Goal: Task Accomplishment & Management: Complete application form

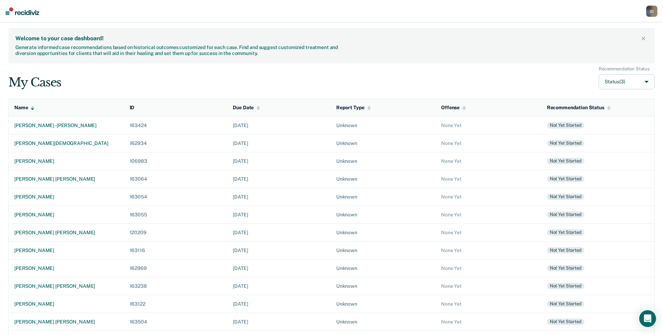
click at [122, 87] on div "My Cases Recommendation Status Status (3)" at bounding box center [331, 77] width 646 height 23
click at [34, 161] on div "kaleb boley" at bounding box center [66, 161] width 104 height 6
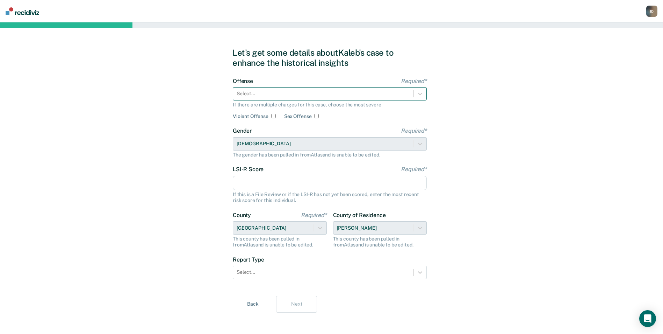
click at [273, 94] on div at bounding box center [323, 93] width 173 height 7
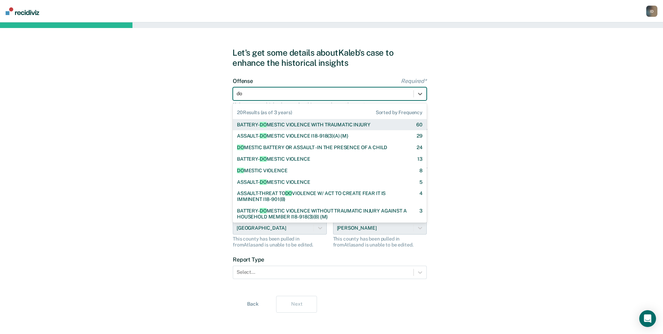
type input "dom"
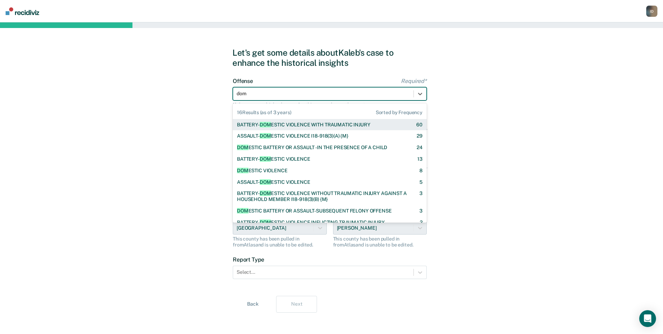
click at [279, 125] on div "BATTERY- DOM ESTIC VIOLENCE WITH TRAUMATIC INJURY" at bounding box center [303, 125] width 133 height 6
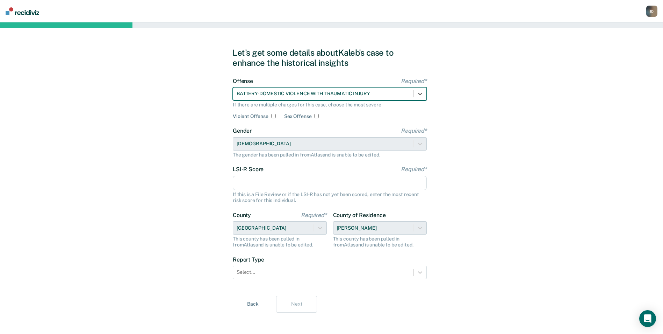
click at [270, 177] on input "LSI-R Score Required*" at bounding box center [330, 183] width 194 height 15
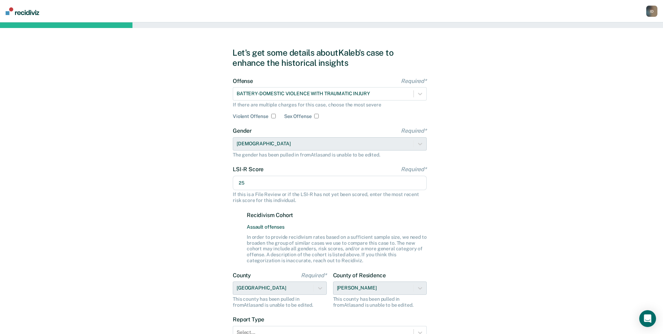
type input "25"
click at [185, 233] on div "Let's get some details about Kaleb's case to enhance the historical insights Of…" at bounding box center [331, 209] width 663 height 375
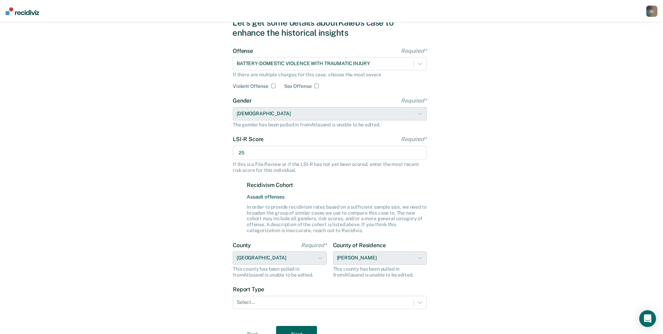
scroll to position [64, 0]
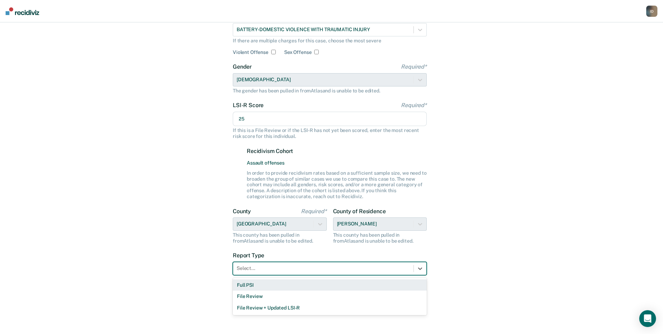
click at [264, 268] on div at bounding box center [323, 267] width 173 height 7
click at [260, 286] on div "Full PSI" at bounding box center [330, 285] width 194 height 12
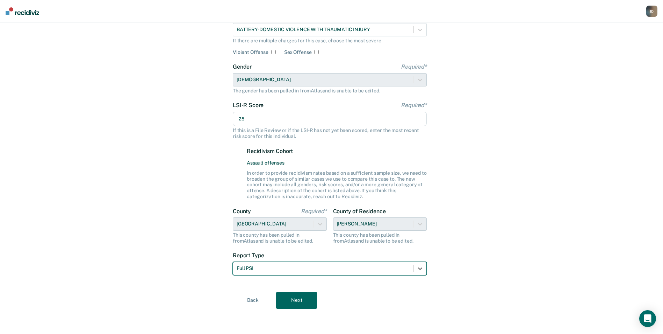
click at [300, 301] on button "Next" at bounding box center [296, 300] width 41 height 17
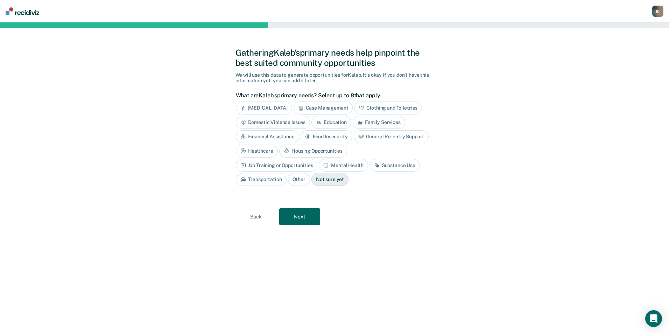
click at [273, 110] on div "Anger Management" at bounding box center [264, 107] width 56 height 13
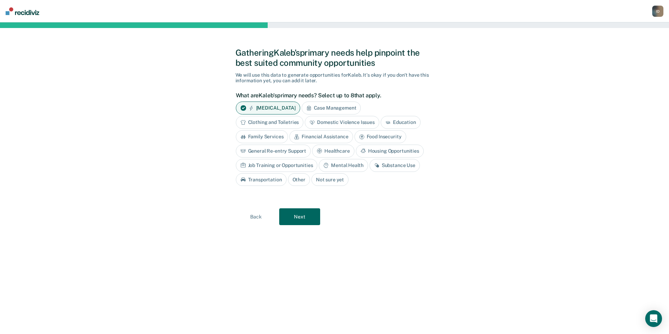
click at [268, 137] on div "Family Services" at bounding box center [262, 136] width 52 height 13
click at [338, 135] on div "Financial Assistance" at bounding box center [328, 136] width 63 height 13
click at [379, 164] on div "Substance Use" at bounding box center [394, 165] width 50 height 13
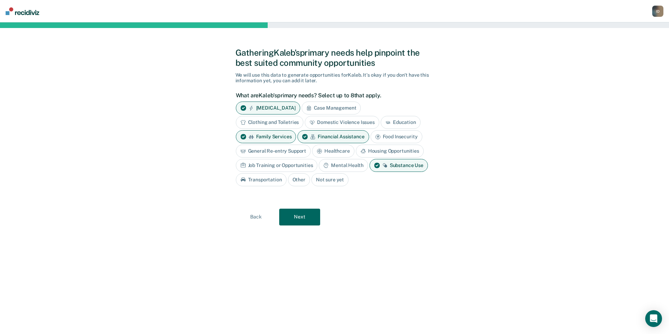
click at [283, 164] on div "Job Training or Opportunities" at bounding box center [277, 165] width 82 height 13
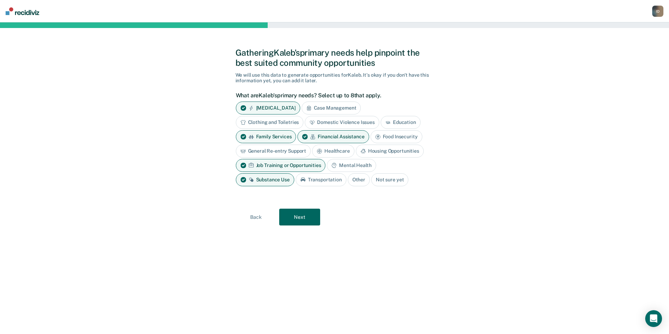
click at [297, 215] on button "Next" at bounding box center [299, 216] width 41 height 17
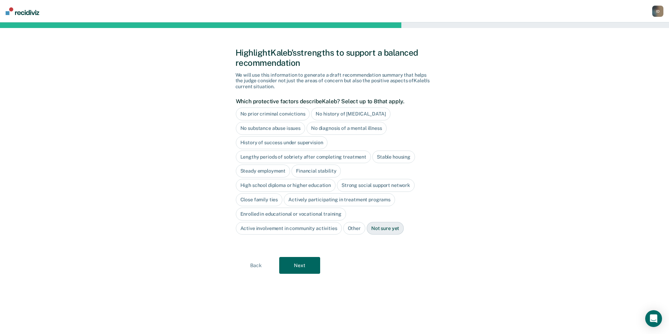
click at [515, 199] on div "Highlight Kaleb's strengths to support a balanced recommendation We will use th…" at bounding box center [334, 177] width 669 height 311
click at [269, 144] on div "History of success under supervision" at bounding box center [282, 142] width 92 height 13
click at [389, 161] on div "Stable housing" at bounding box center [393, 156] width 43 height 13
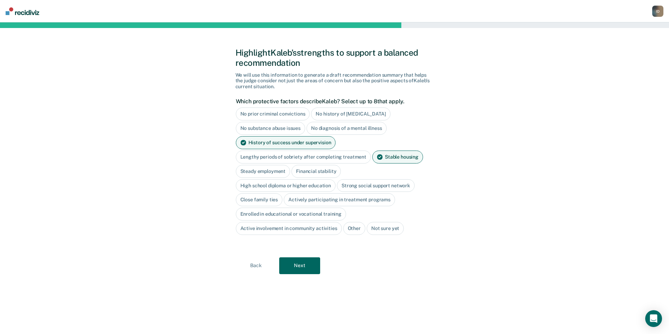
click at [353, 201] on div "Actively participating in treatment programs" at bounding box center [339, 199] width 111 height 13
click at [306, 266] on button "Next" at bounding box center [299, 265] width 41 height 17
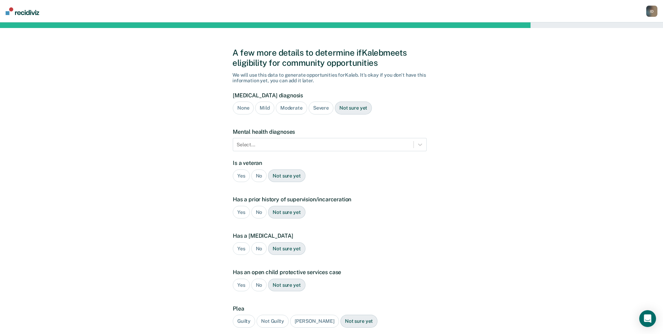
click at [278, 105] on div "Moderate" at bounding box center [291, 107] width 31 height 13
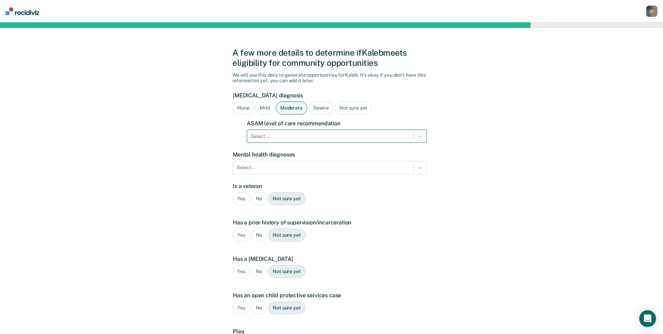
click at [300, 138] on div at bounding box center [330, 136] width 159 height 7
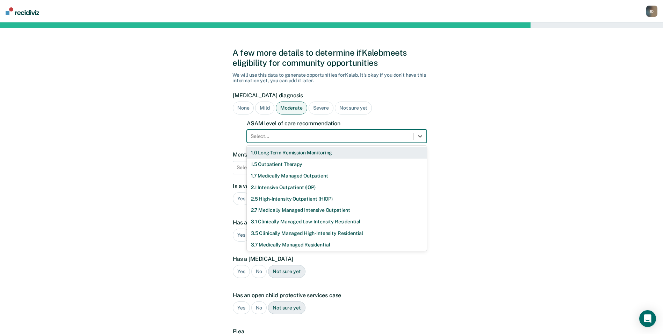
click at [279, 155] on div "1.0 Long-Term Remission Monitoring" at bounding box center [337, 153] width 180 height 12
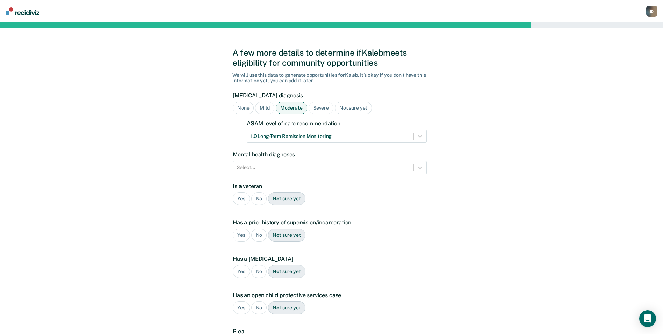
click at [421, 183] on label "Is a veteran" at bounding box center [330, 186] width 194 height 7
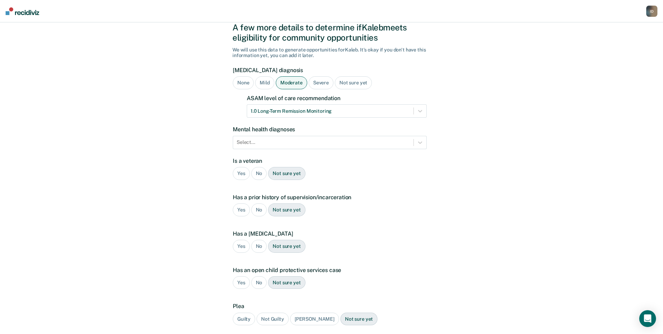
scroll to position [35, 0]
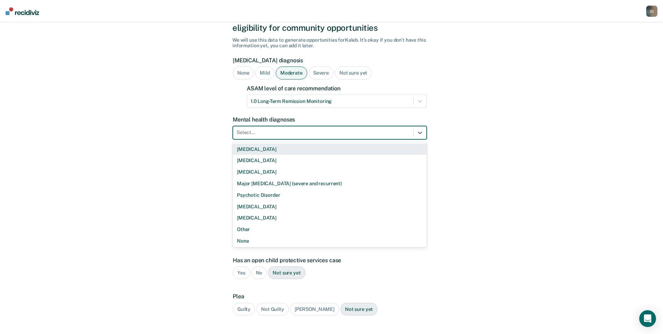
click at [288, 133] on div at bounding box center [323, 132] width 173 height 7
click at [284, 151] on div "Bipolar Disorder" at bounding box center [330, 149] width 194 height 12
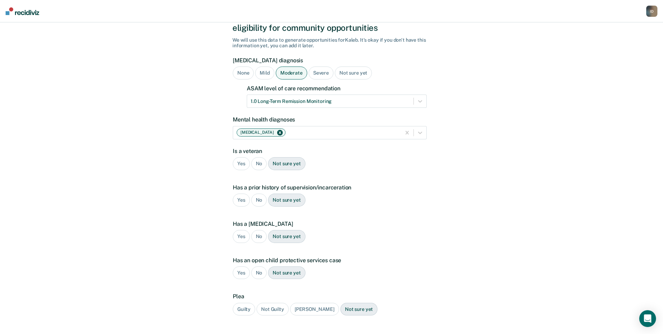
click at [259, 163] on div "No" at bounding box center [259, 163] width 16 height 13
click at [241, 199] on div "Yes" at bounding box center [241, 199] width 17 height 13
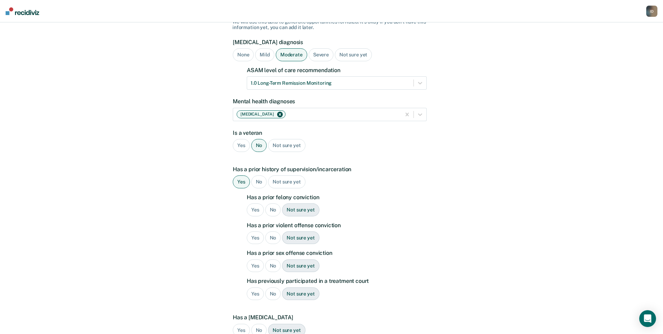
scroll to position [70, 0]
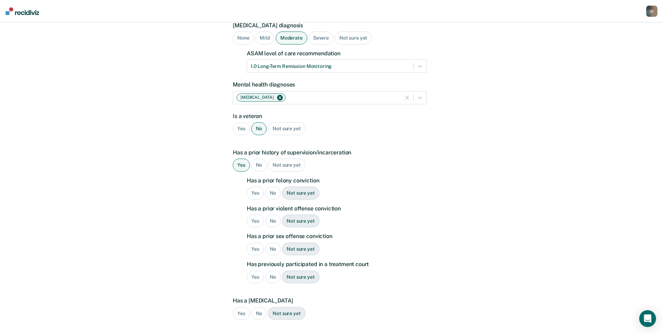
click at [253, 190] on div "Yes" at bounding box center [255, 192] width 17 height 13
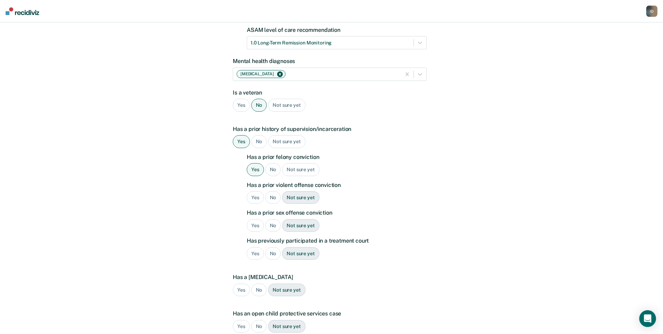
scroll to position [105, 0]
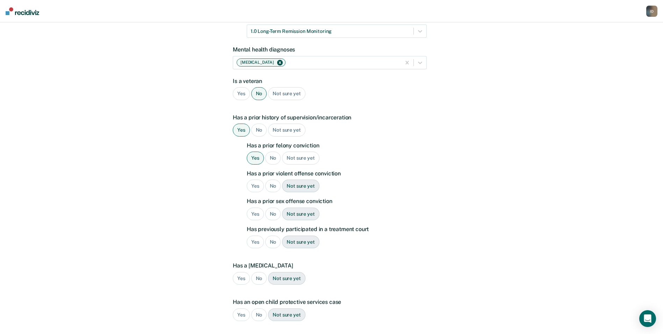
click at [269, 185] on div "No" at bounding box center [273, 185] width 16 height 13
click at [271, 216] on div "No" at bounding box center [273, 213] width 16 height 13
click at [273, 238] on div "No" at bounding box center [273, 241] width 16 height 13
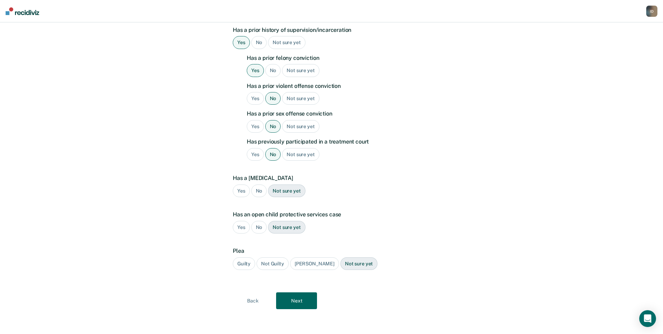
scroll to position [193, 0]
click at [259, 191] on div "No" at bounding box center [259, 190] width 16 height 13
click at [259, 226] on div "No" at bounding box center [259, 226] width 16 height 13
click at [245, 266] on div "Guilty" at bounding box center [244, 263] width 22 height 13
click at [296, 303] on button "Next" at bounding box center [296, 300] width 41 height 17
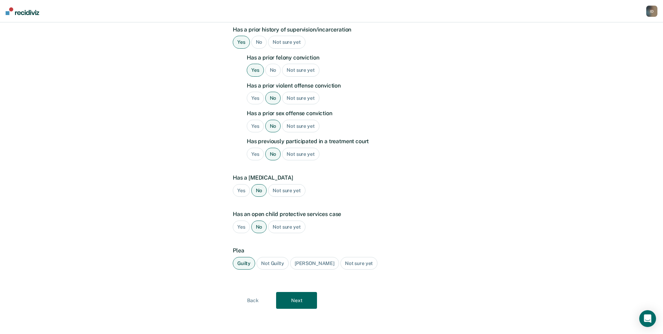
scroll to position [0, 0]
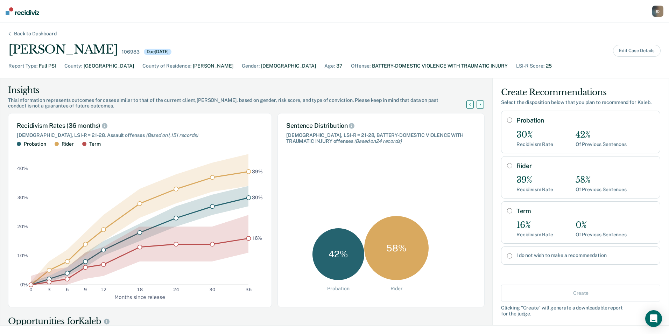
click at [501, 256] on div "I do not wish to make a recommendation" at bounding box center [580, 255] width 159 height 18
radio input "true"
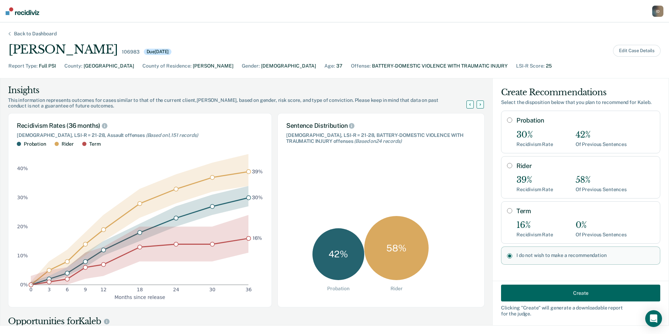
click at [540, 291] on button "Create" at bounding box center [580, 292] width 159 height 17
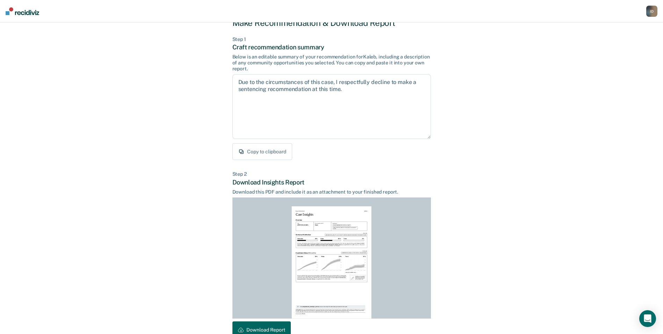
scroll to position [65, 0]
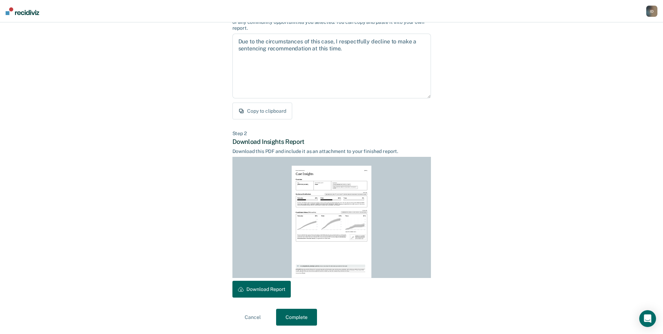
click at [264, 291] on button "Download Report" at bounding box center [262, 288] width 58 height 17
